Goal: Register for event/course

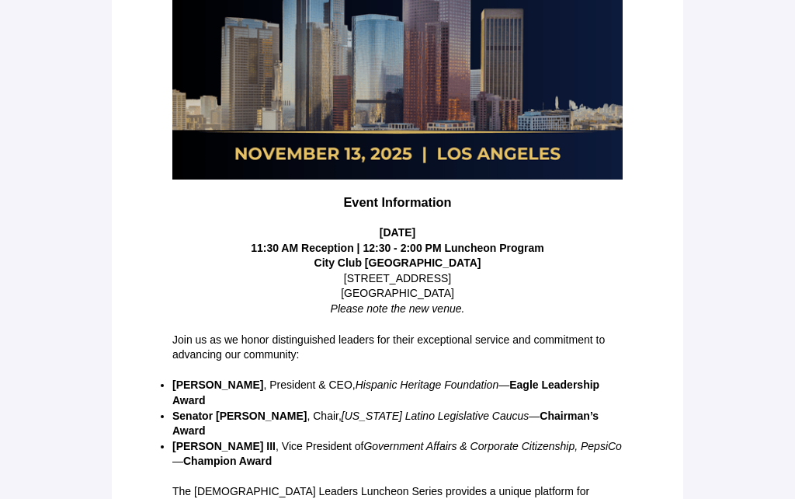
scroll to position [325, 0]
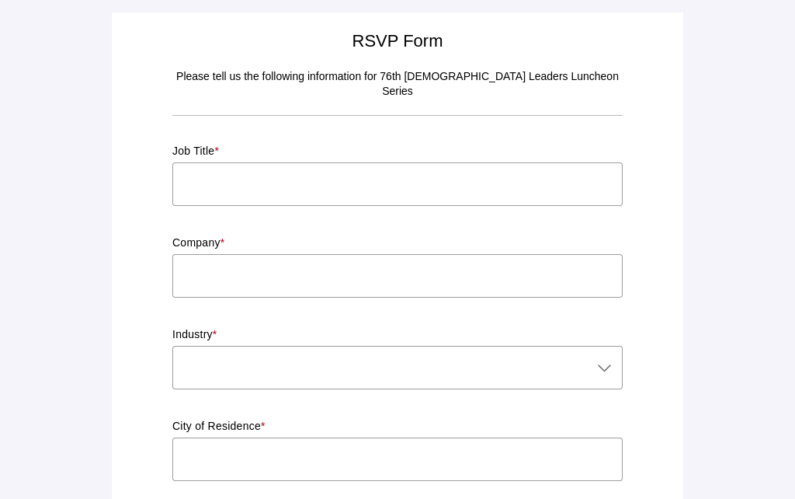
click at [207, 172] on input "text" at bounding box center [397, 183] width 450 height 43
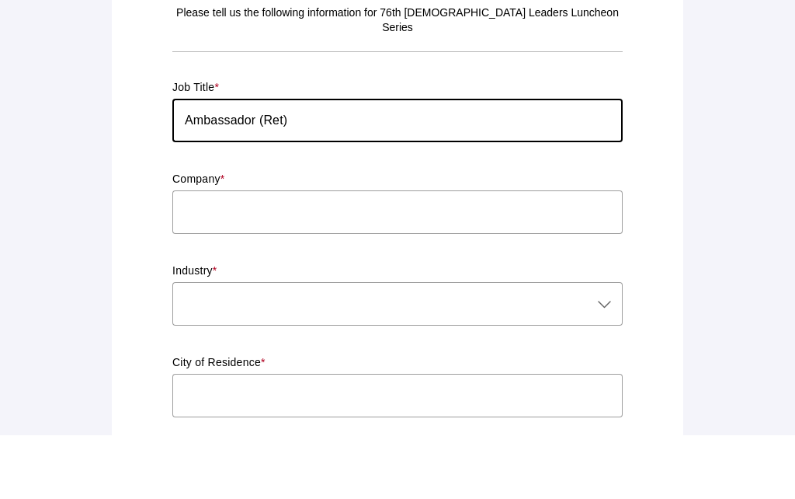
type input "Ambassador (Ret)"
click at [202, 254] on input "text" at bounding box center [397, 275] width 450 height 43
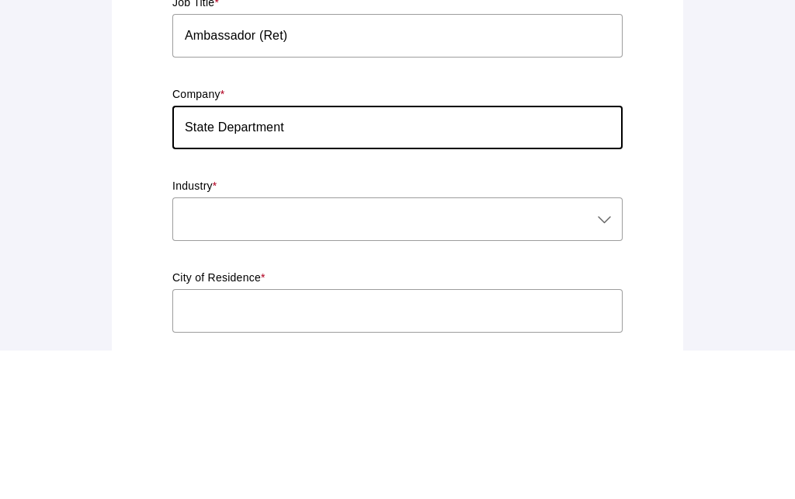
type input "State Department"
click at [196, 346] on div at bounding box center [381, 367] width 419 height 43
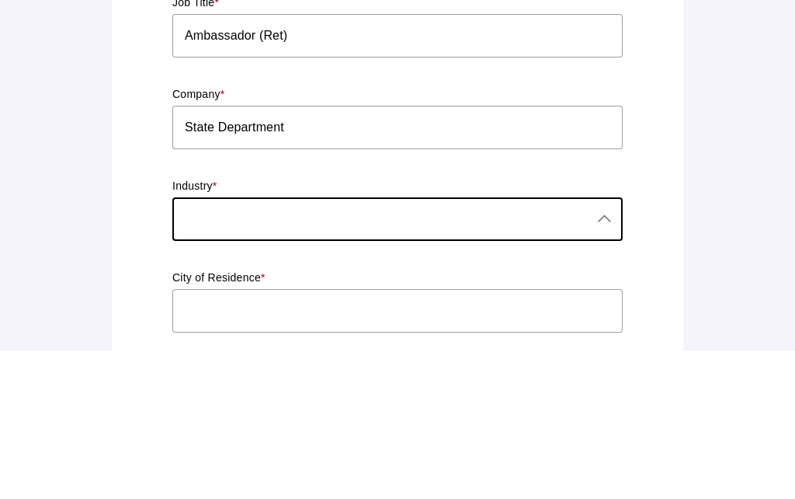
scroll to position [148, 0]
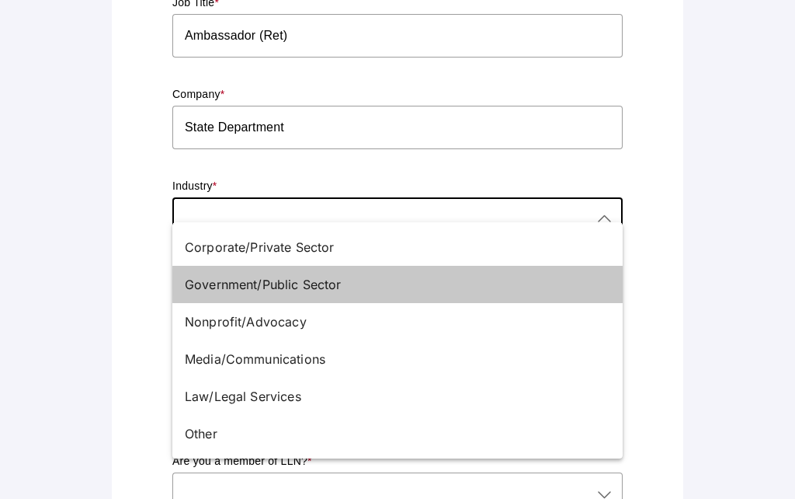
click at [254, 290] on div "Government/Public Sector" at bounding box center [391, 284] width 413 height 19
type input "Government/Public Sector"
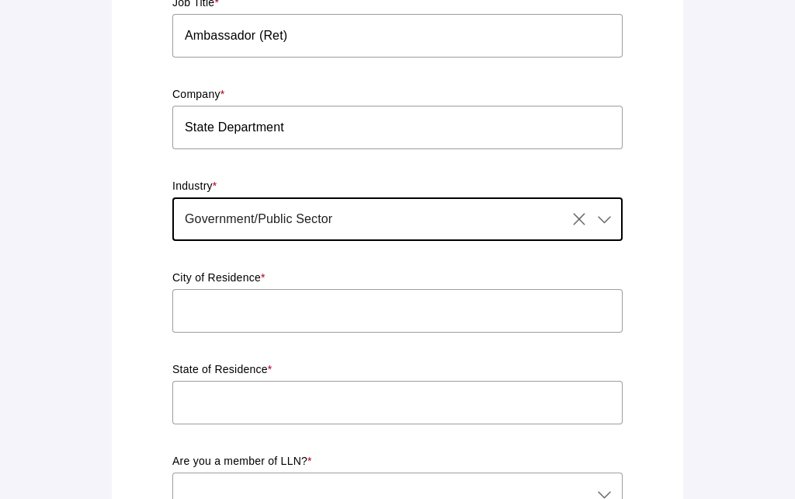
click at [202, 297] on input "text" at bounding box center [397, 310] width 450 height 43
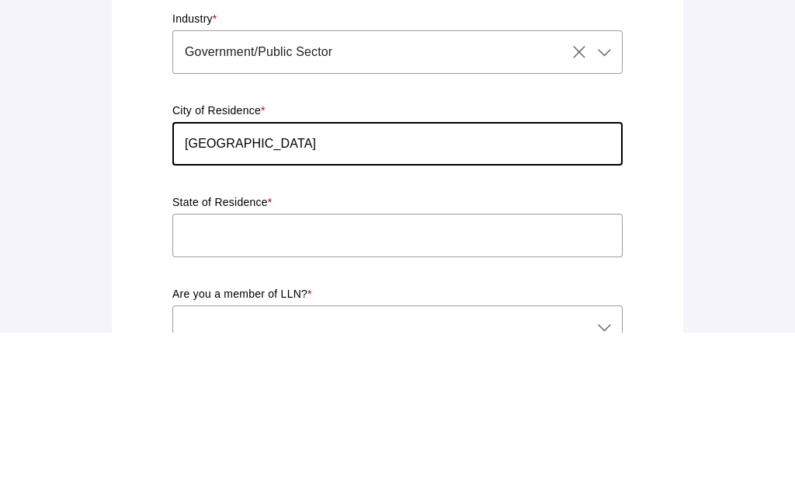
type input "[GEOGRAPHIC_DATA]"
click at [191, 381] on input "text" at bounding box center [397, 402] width 450 height 43
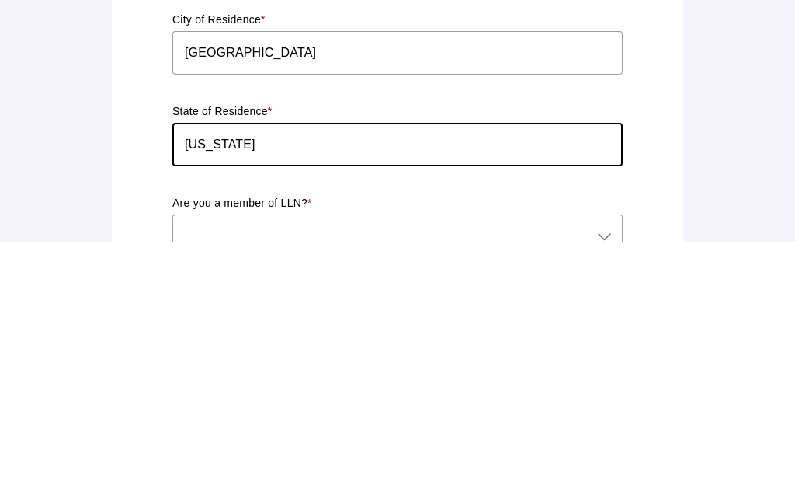
type input "[US_STATE]"
click at [203, 472] on div at bounding box center [381, 493] width 419 height 43
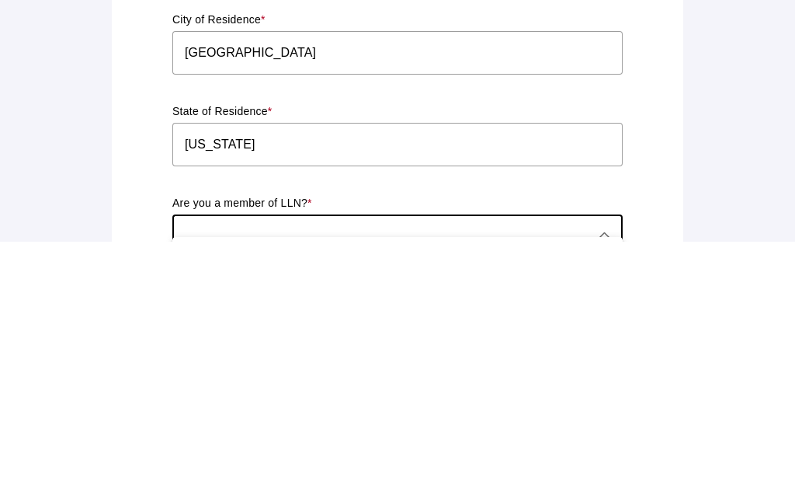
scroll to position [406, 0]
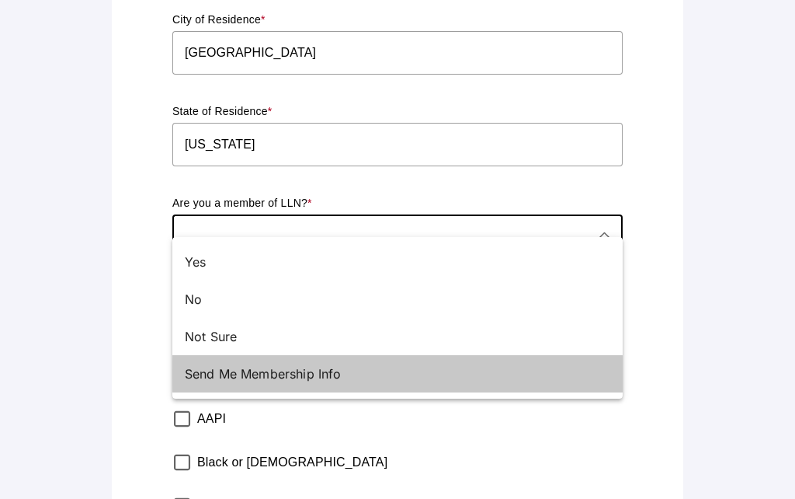
click at [256, 382] on div "Send Me Membership Info" at bounding box center [391, 373] width 413 height 19
type input "Send Me Membership Info"
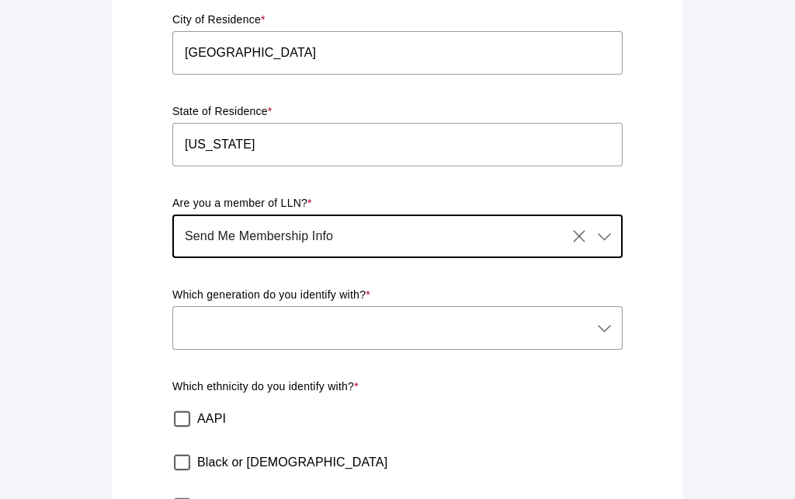
click at [604, 318] on icon at bounding box center [604, 327] width 19 height 19
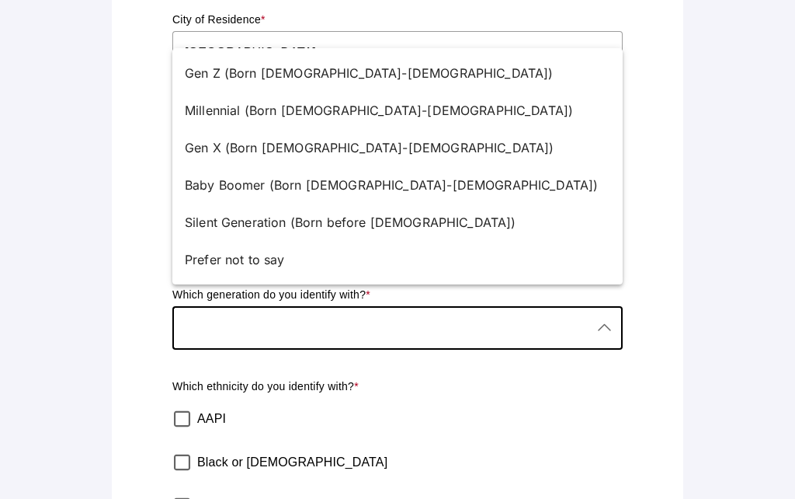
click at [268, 228] on div "Silent Generation (Born before [DEMOGRAPHIC_DATA])" at bounding box center [391, 222] width 413 height 19
type input "Silent Generation (Born before [DEMOGRAPHIC_DATA])"
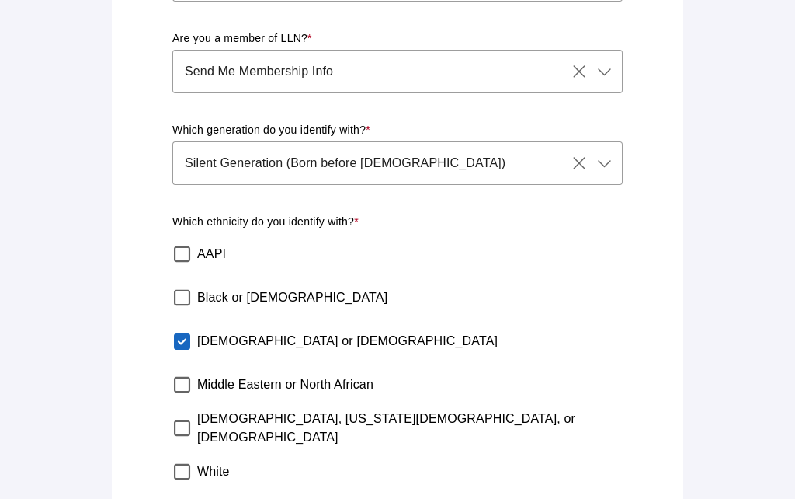
scroll to position [600, 0]
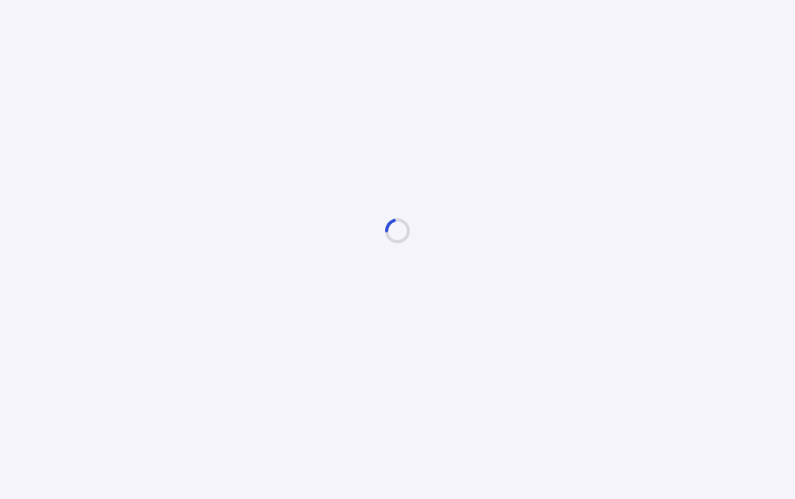
scroll to position [0, 0]
